Goal: Share content

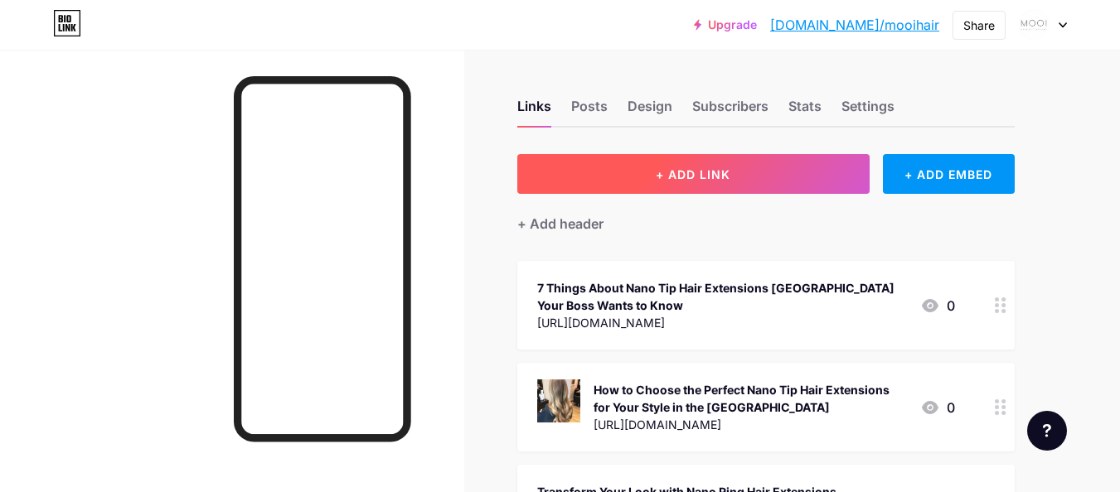
click at [777, 171] on button "+ ADD LINK" at bounding box center [693, 174] width 352 height 40
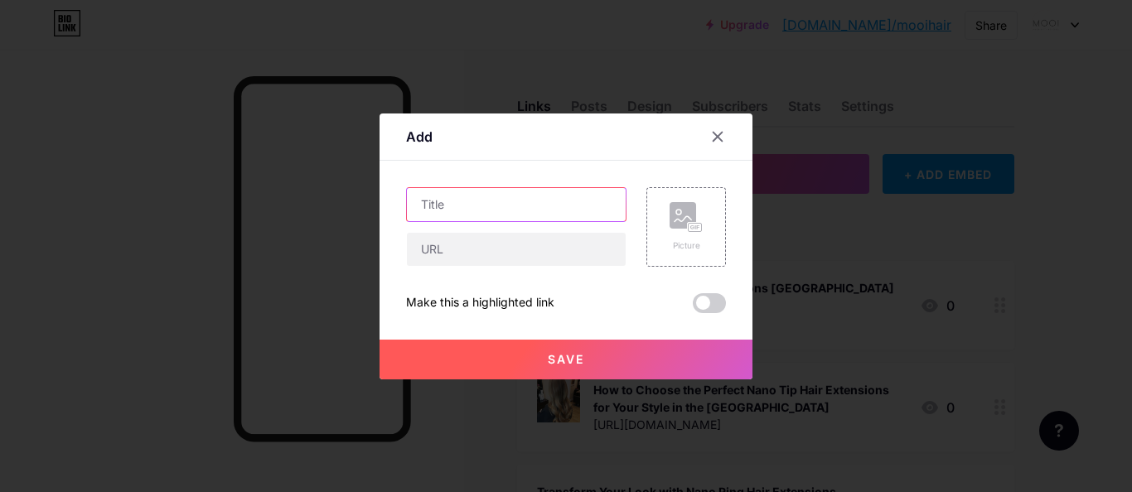
click at [479, 200] on input "text" at bounding box center [516, 204] width 219 height 33
paste input "Mooi Nano Tip Hair Extensions – Natural & Lightweight"
type input "Mooi Nano Tip Hair Extensions – Natural & Lightweight"
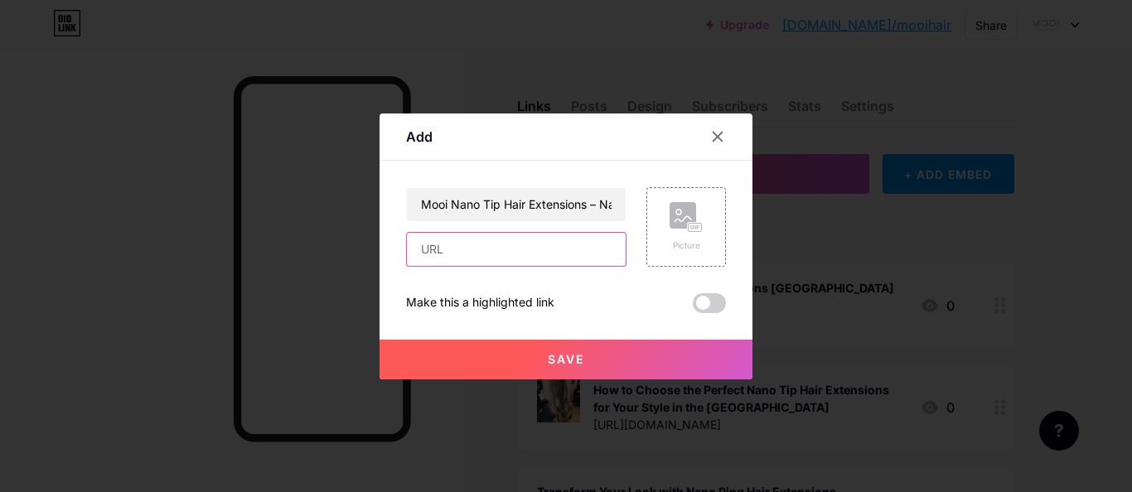
click at [457, 240] on input "text" at bounding box center [516, 249] width 219 height 33
paste input "[URL][DOMAIN_NAME]"
type input "[URL][DOMAIN_NAME]"
click at [529, 357] on button "Save" at bounding box center [566, 360] width 373 height 40
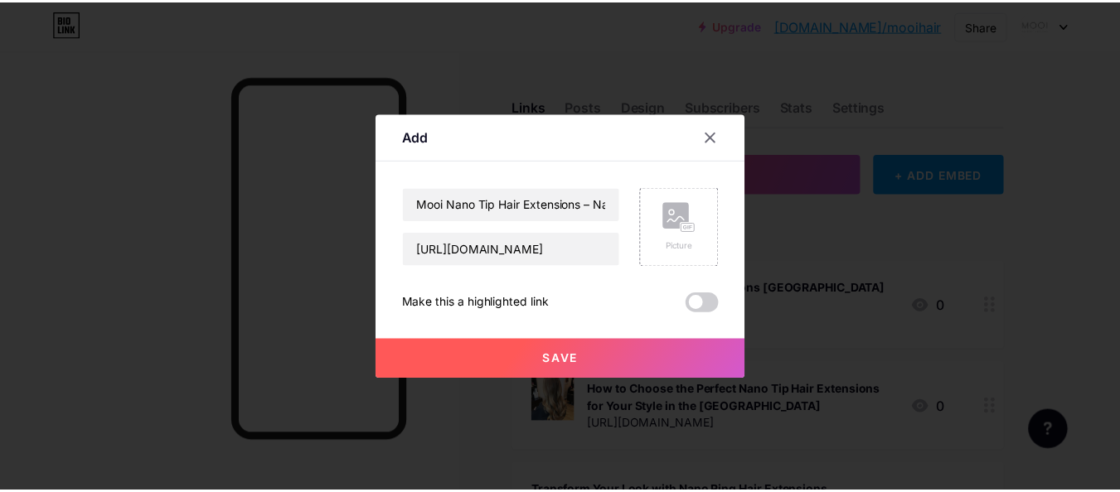
scroll to position [0, 0]
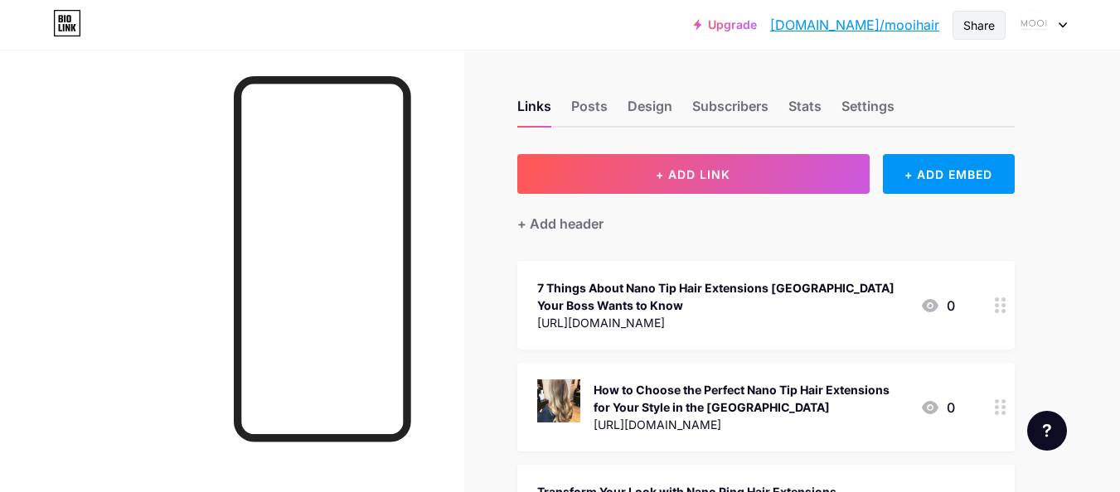
click at [977, 18] on div "Share" at bounding box center [979, 25] width 32 height 17
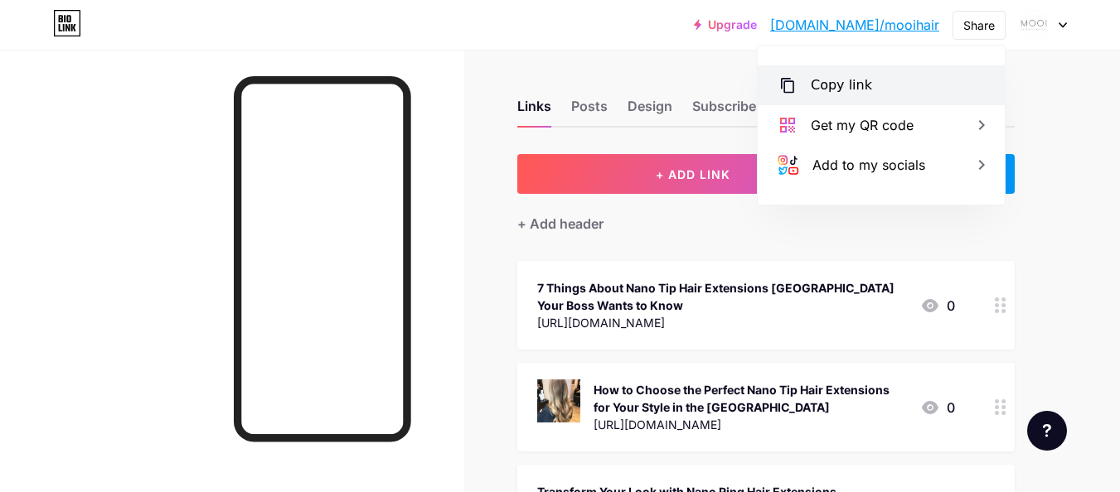
click at [848, 83] on div "Copy link" at bounding box center [841, 85] width 61 height 20
